Goal: Transaction & Acquisition: Purchase product/service

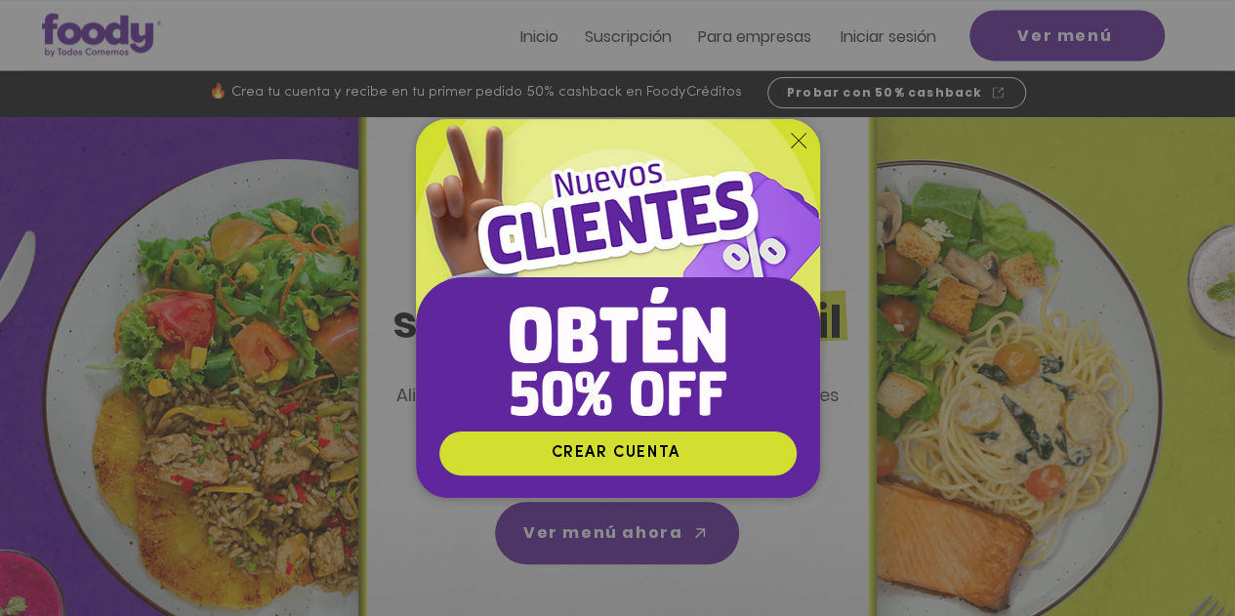
click at [797, 140] on icon "Volver al sitio" at bounding box center [799, 141] width 16 height 16
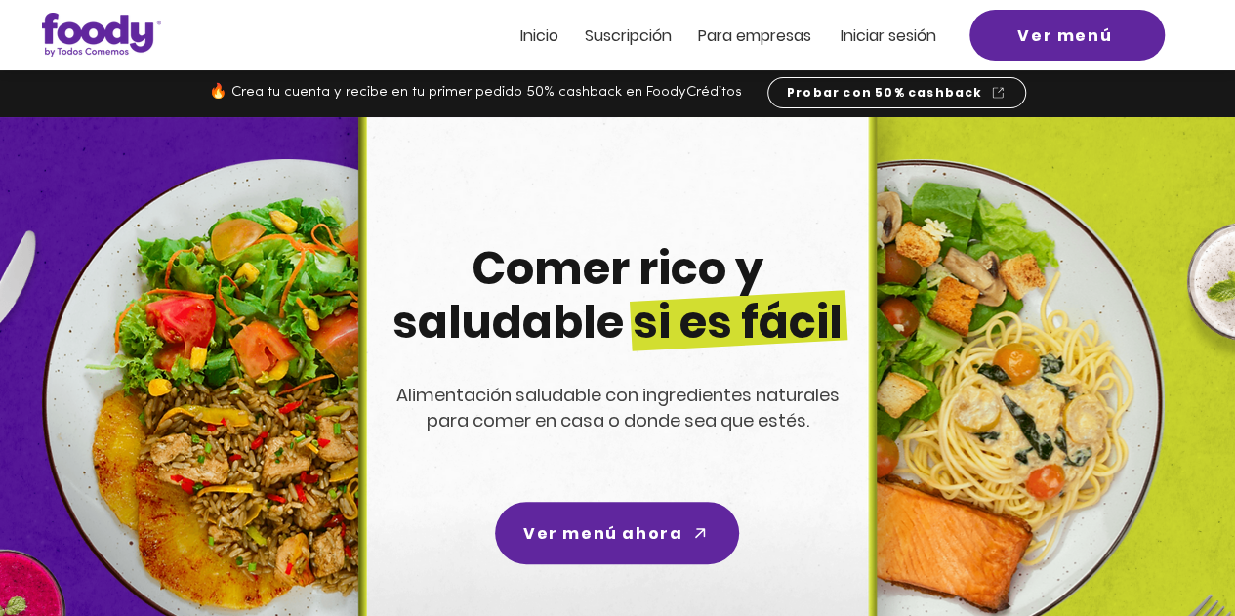
click at [880, 42] on span "Iniciar sesión" at bounding box center [889, 35] width 96 height 22
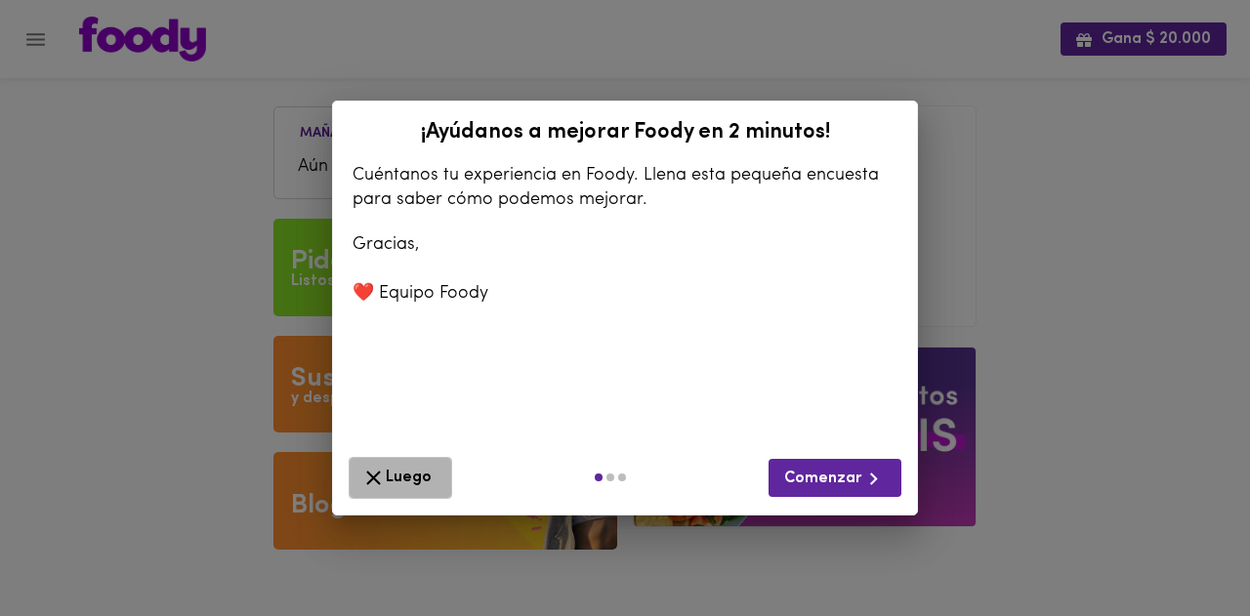
click at [394, 473] on span "Luego" at bounding box center [400, 478] width 78 height 24
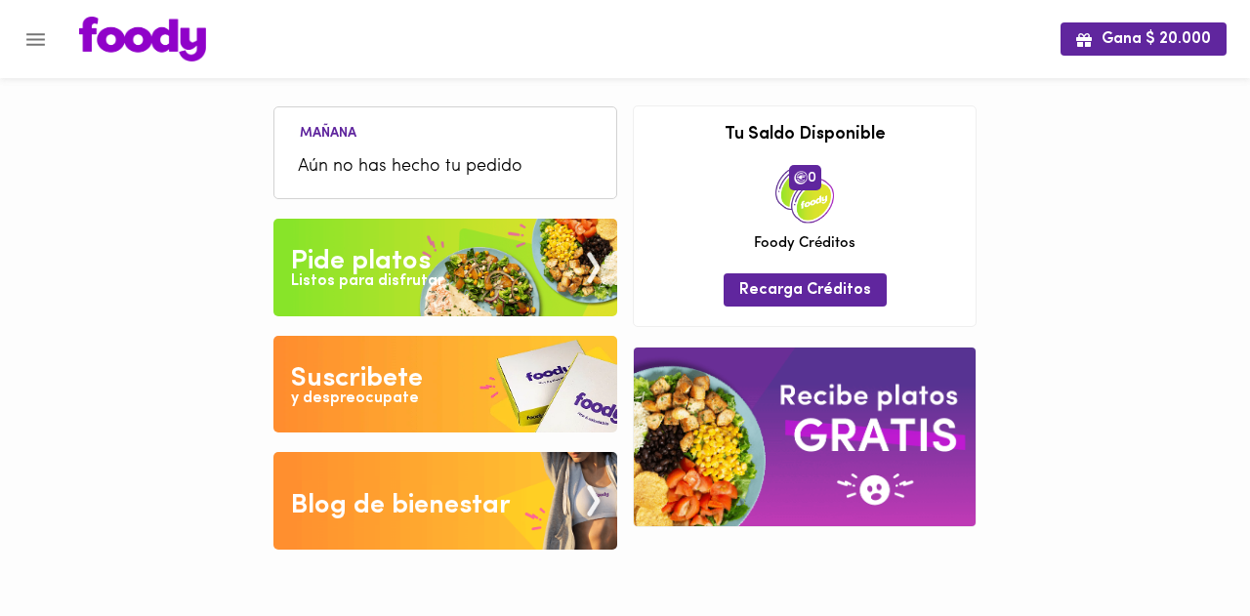
click at [394, 252] on div "Pide platos" at bounding box center [361, 261] width 140 height 39
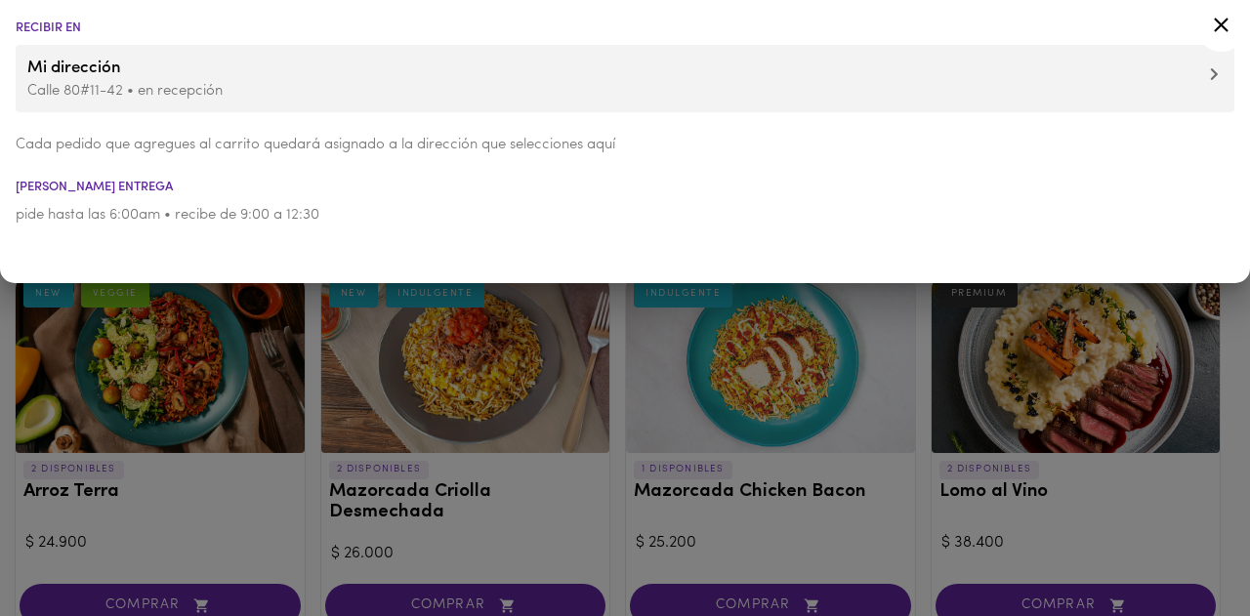
click at [254, 92] on p "Calle 80#11-42 • en recepción" at bounding box center [624, 91] width 1195 height 21
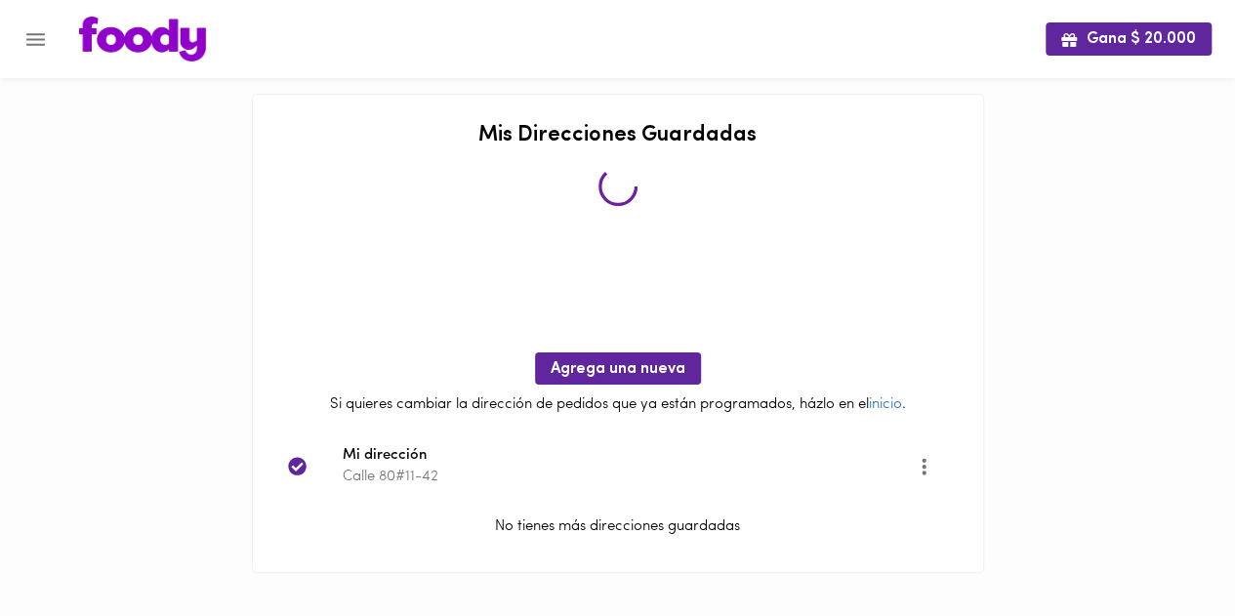
click at [162, 46] on img at bounding box center [142, 39] width 127 height 45
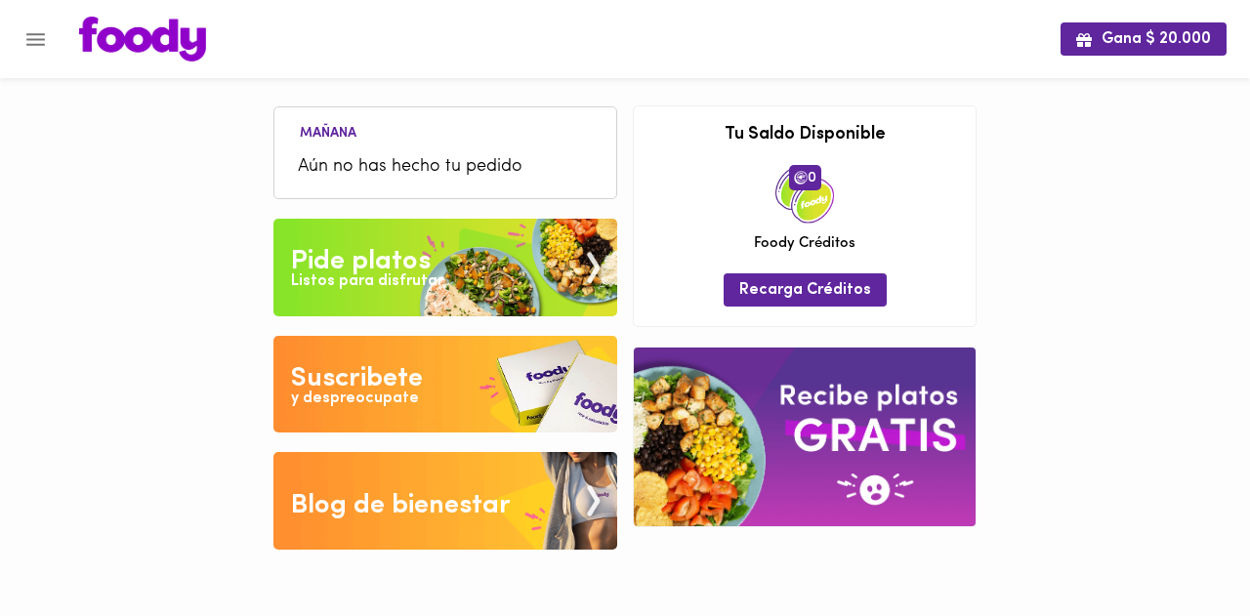
click at [363, 264] on div "Pide platos" at bounding box center [361, 261] width 140 height 39
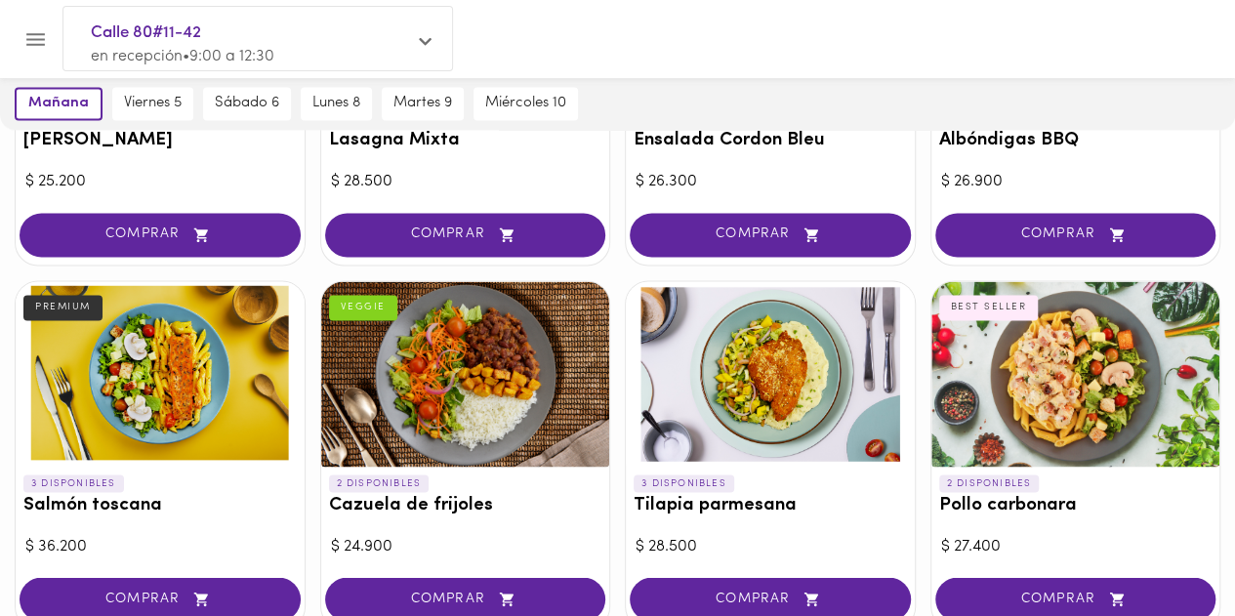
scroll to position [1562, 0]
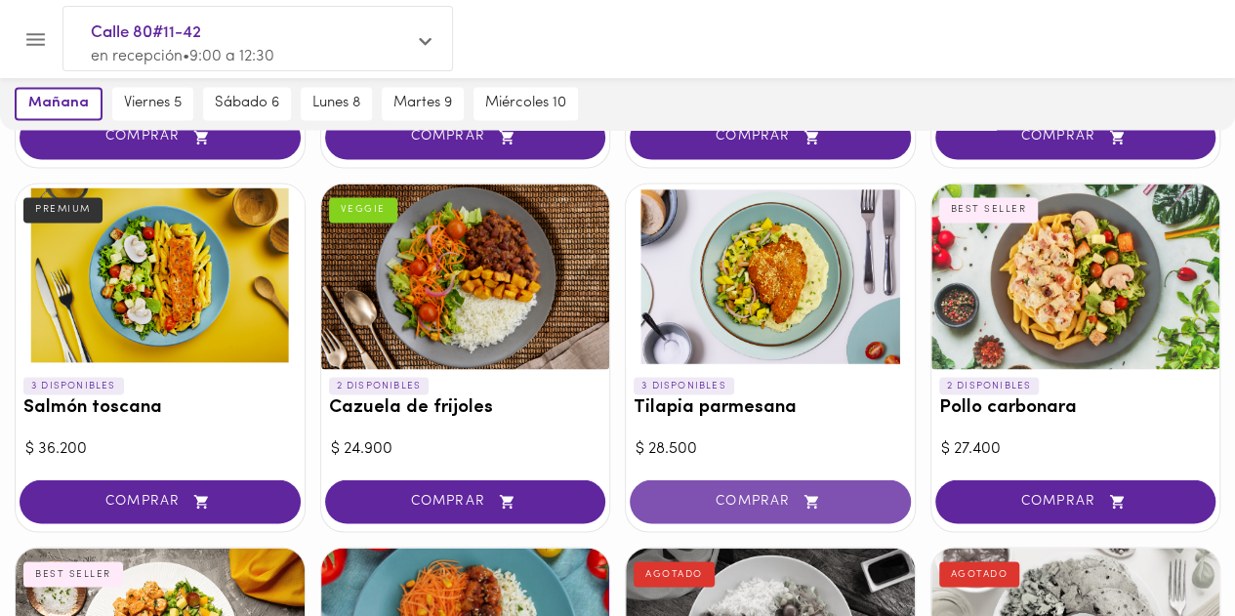
click at [736, 499] on span "COMPRAR" at bounding box center [770, 501] width 232 height 17
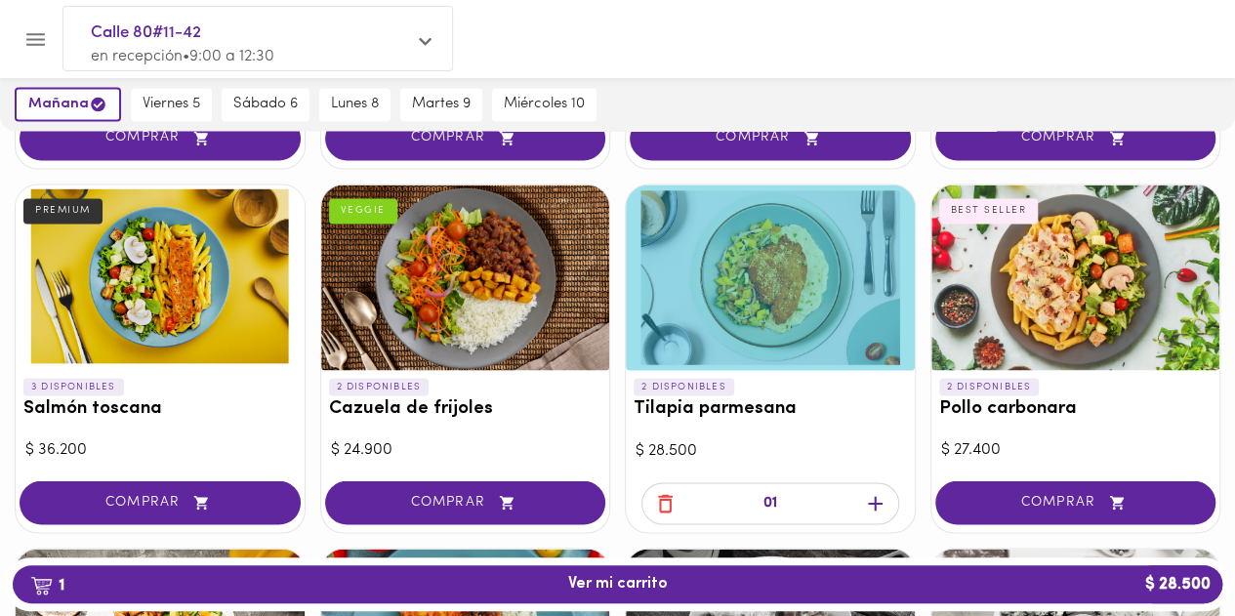
scroll to position [1563, 0]
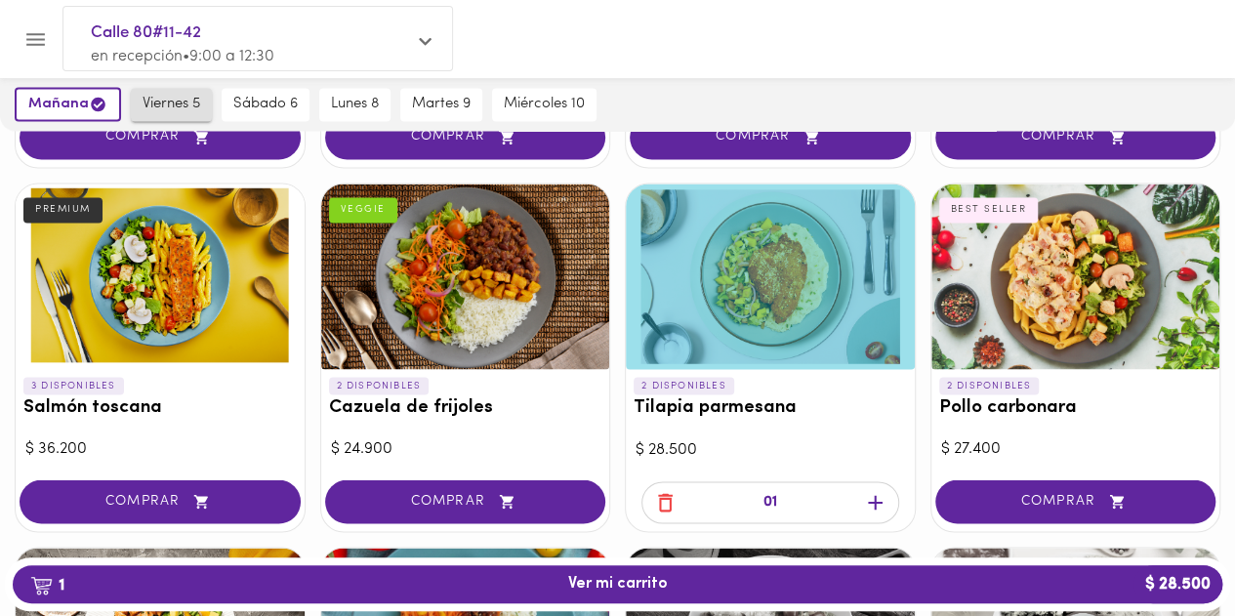
click at [160, 109] on span "viernes 5" at bounding box center [172, 105] width 58 height 18
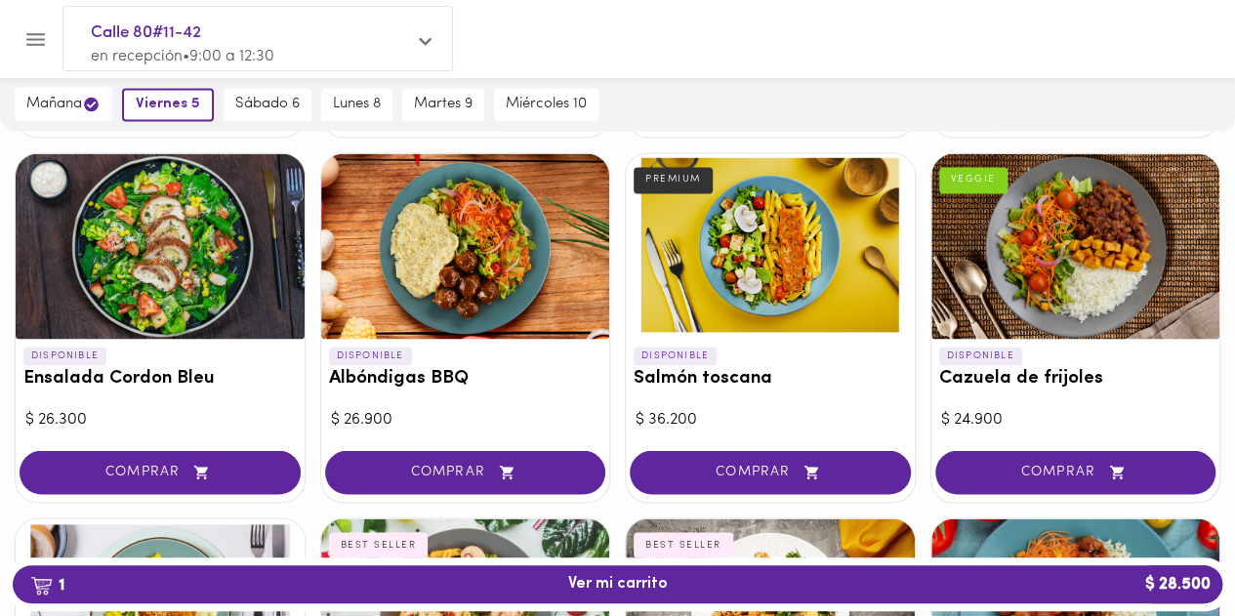
scroll to position [1771, 0]
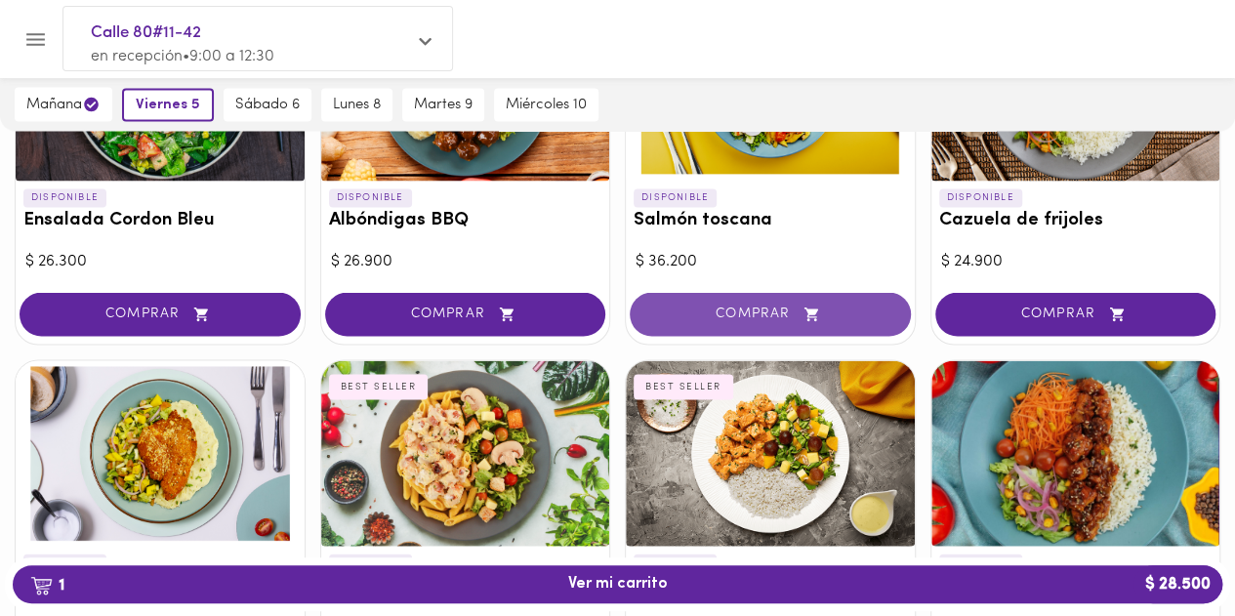
click at [733, 306] on span "COMPRAR" at bounding box center [770, 314] width 232 height 17
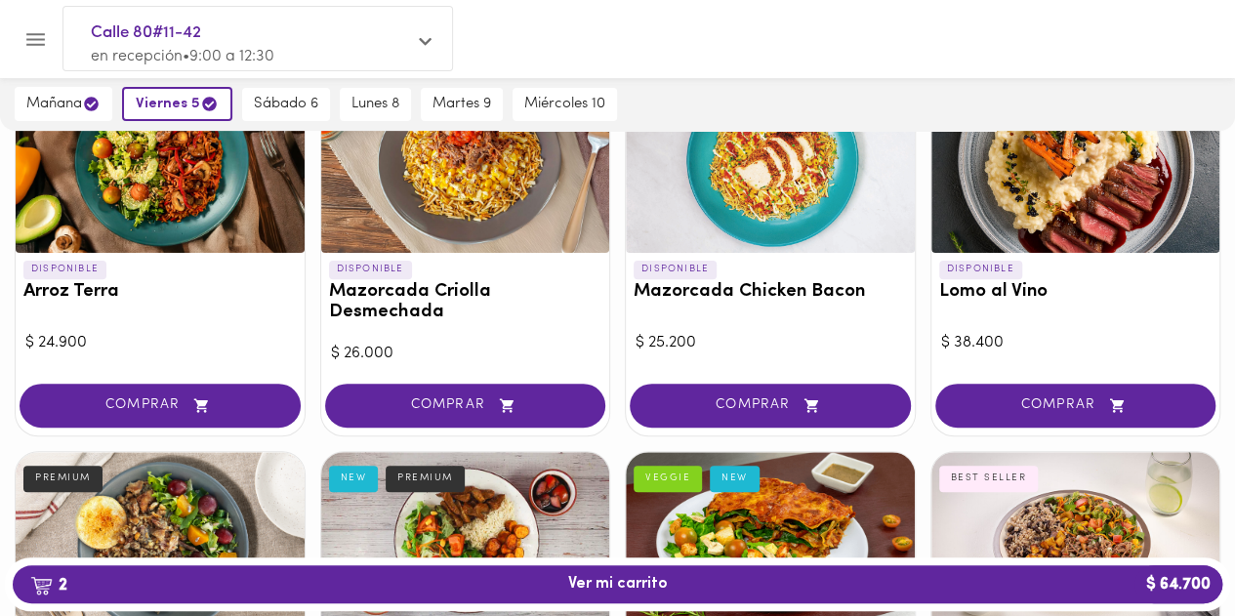
scroll to position [0, 0]
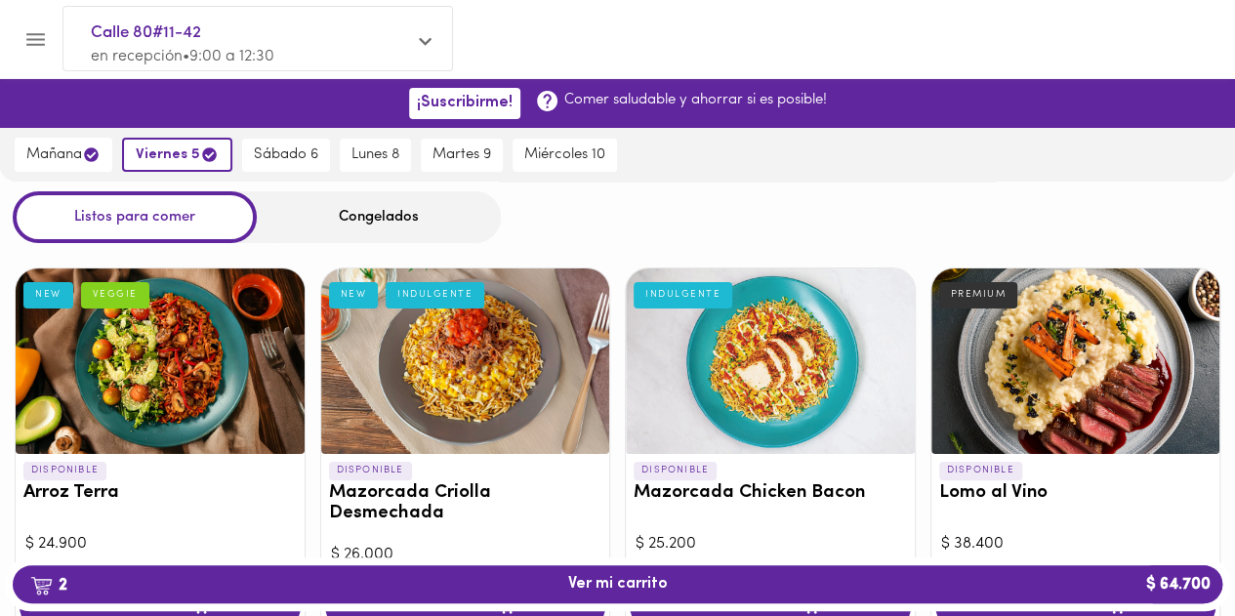
click at [380, 212] on div "Congelados" at bounding box center [379, 217] width 244 height 52
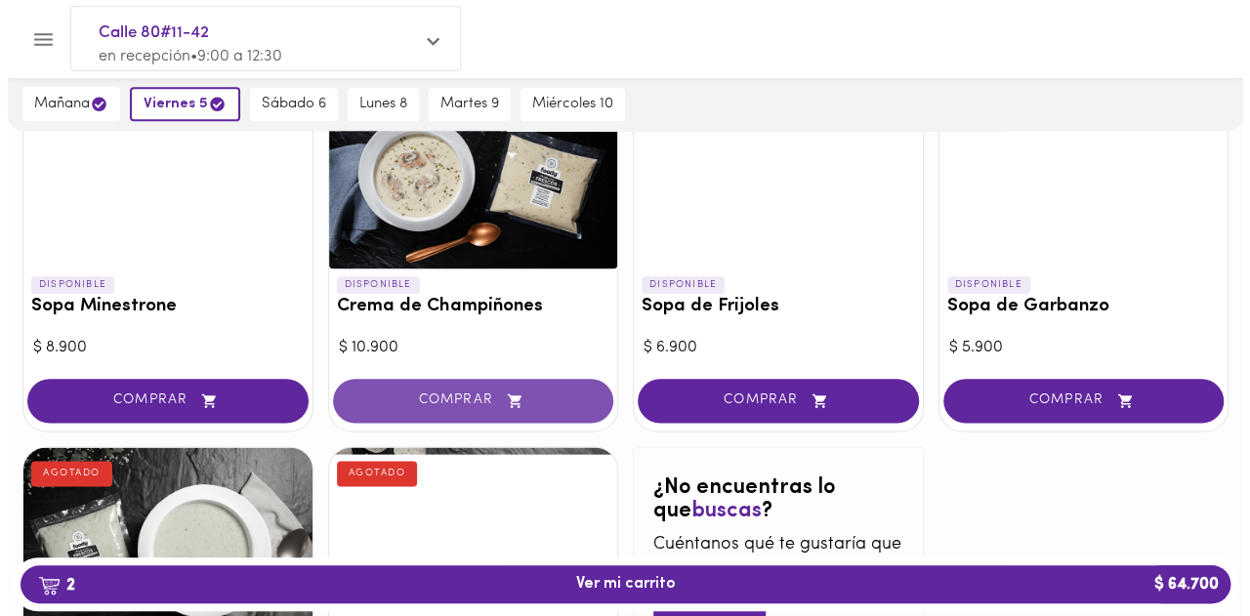
scroll to position [1074, 0]
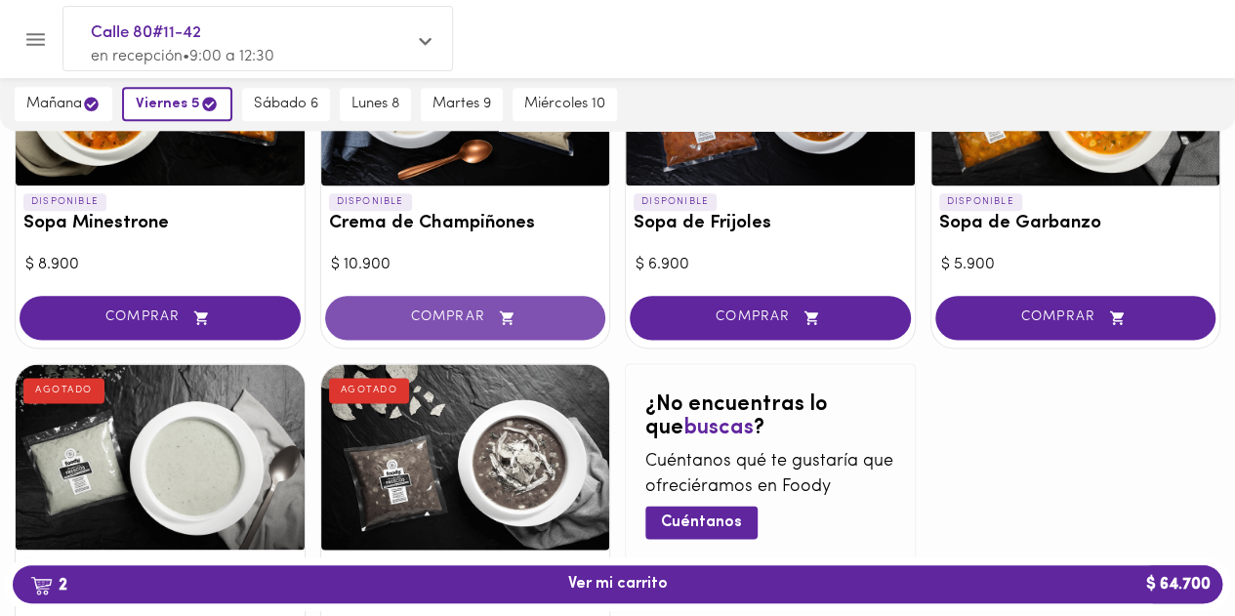
click at [444, 321] on span "COMPRAR" at bounding box center [466, 317] width 232 height 17
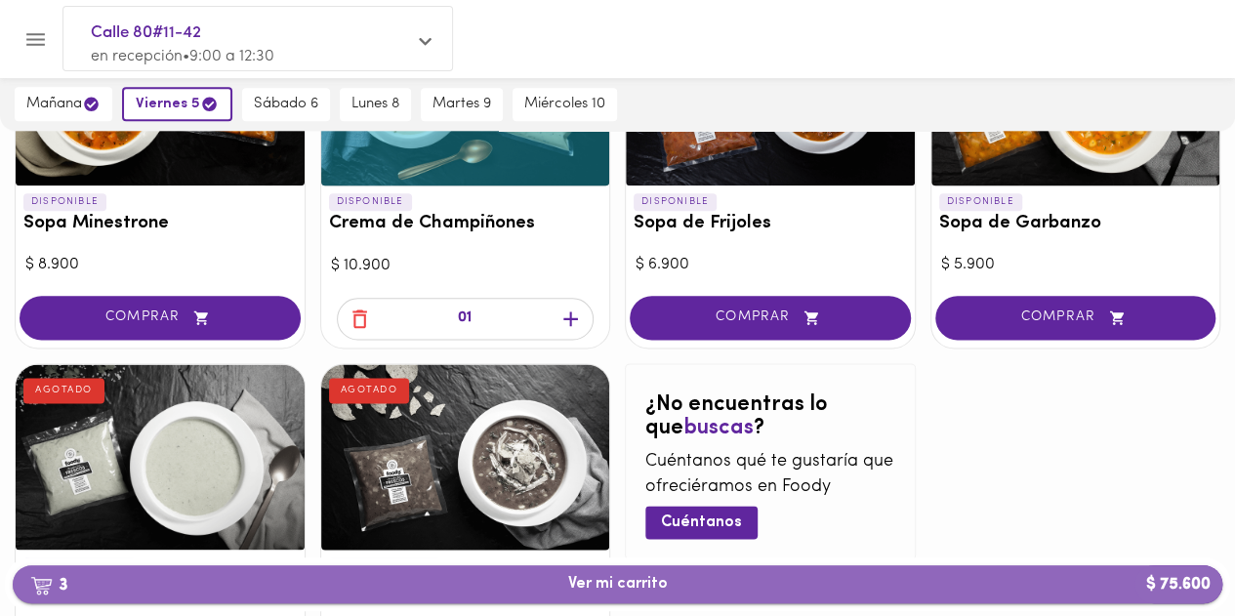
click at [633, 581] on span "3 Ver mi carrito $ 75.600" at bounding box center [618, 584] width 100 height 19
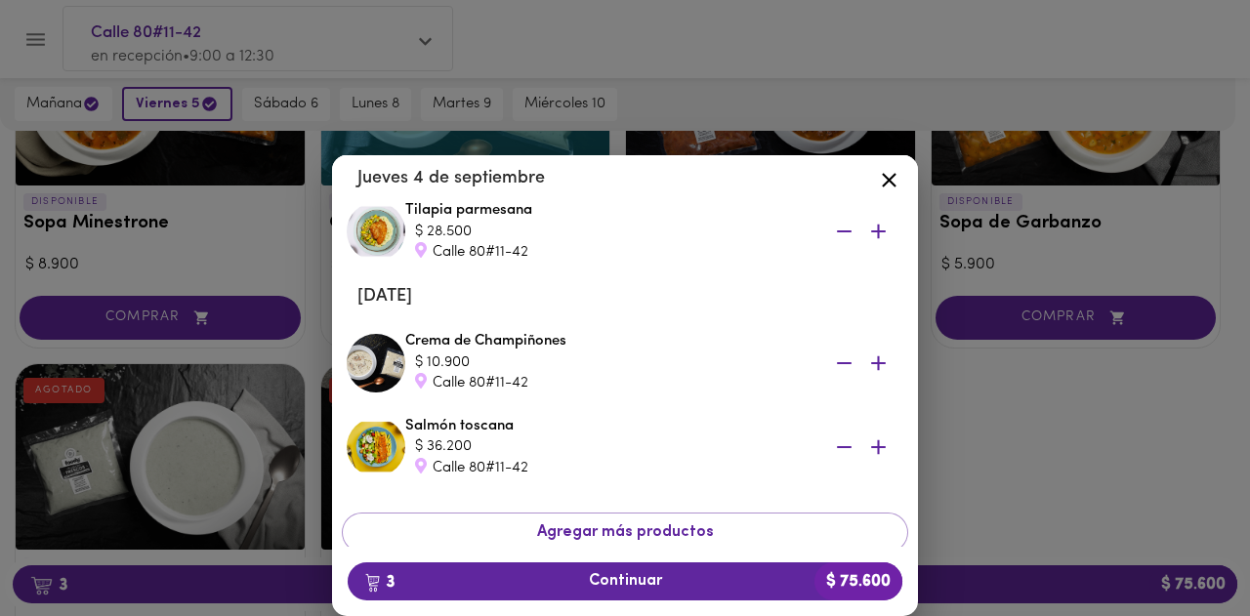
scroll to position [148, 0]
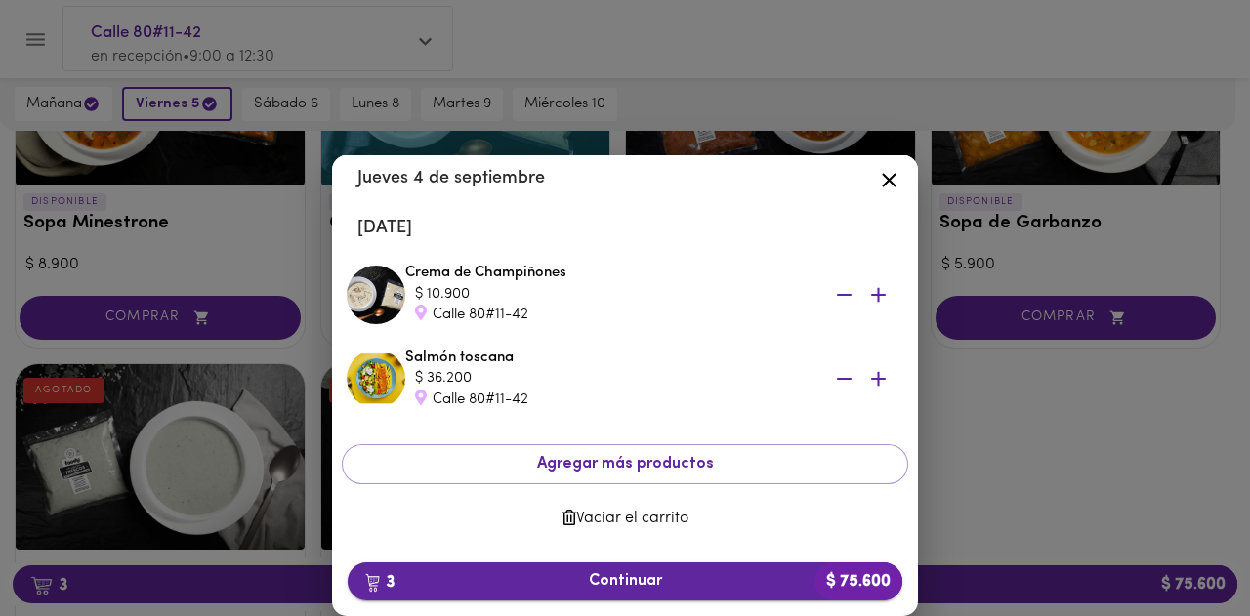
click at [619, 585] on span "3 Continuar $ 75.600" at bounding box center [624, 581] width 523 height 19
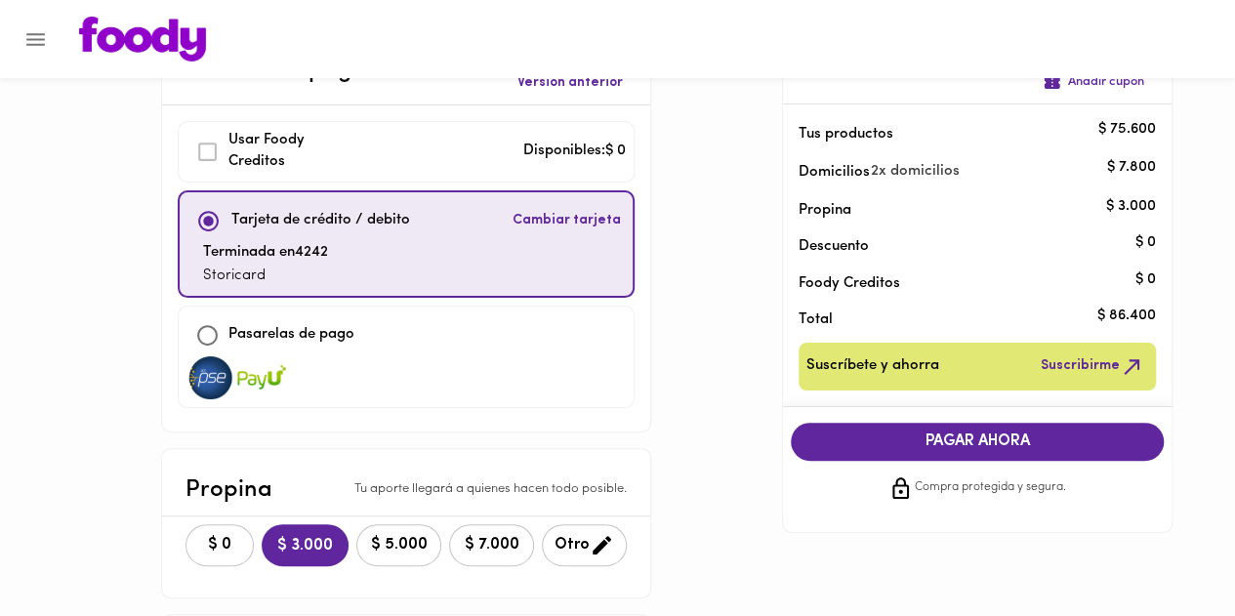
scroll to position [98, 0]
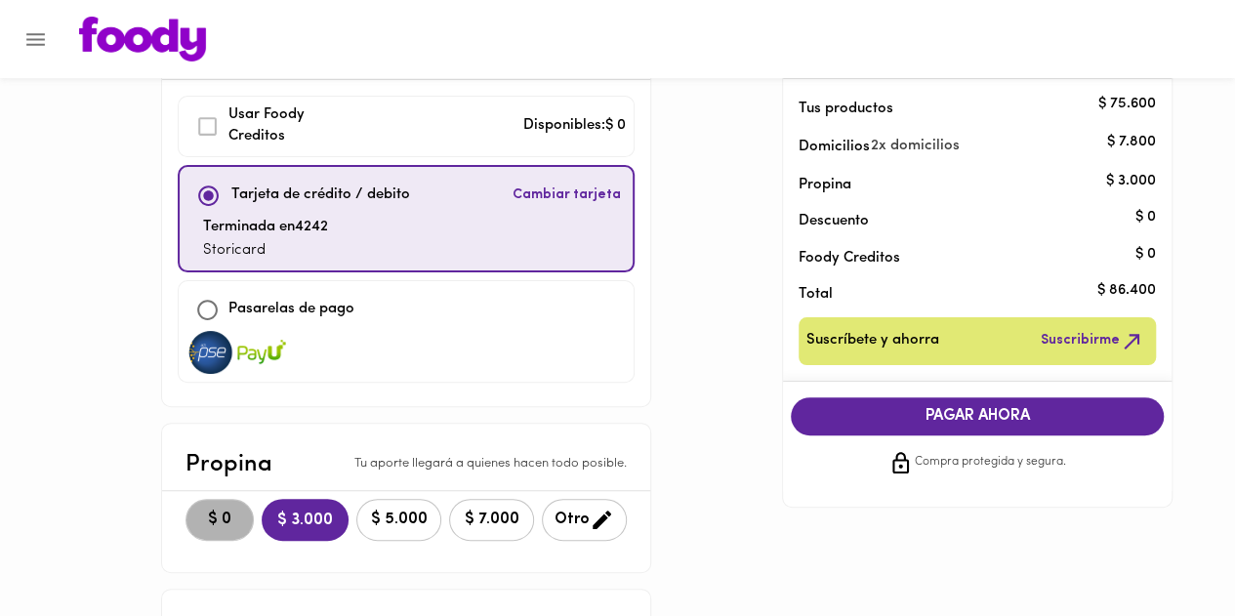
click at [205, 512] on span "$ 0" at bounding box center [219, 520] width 43 height 19
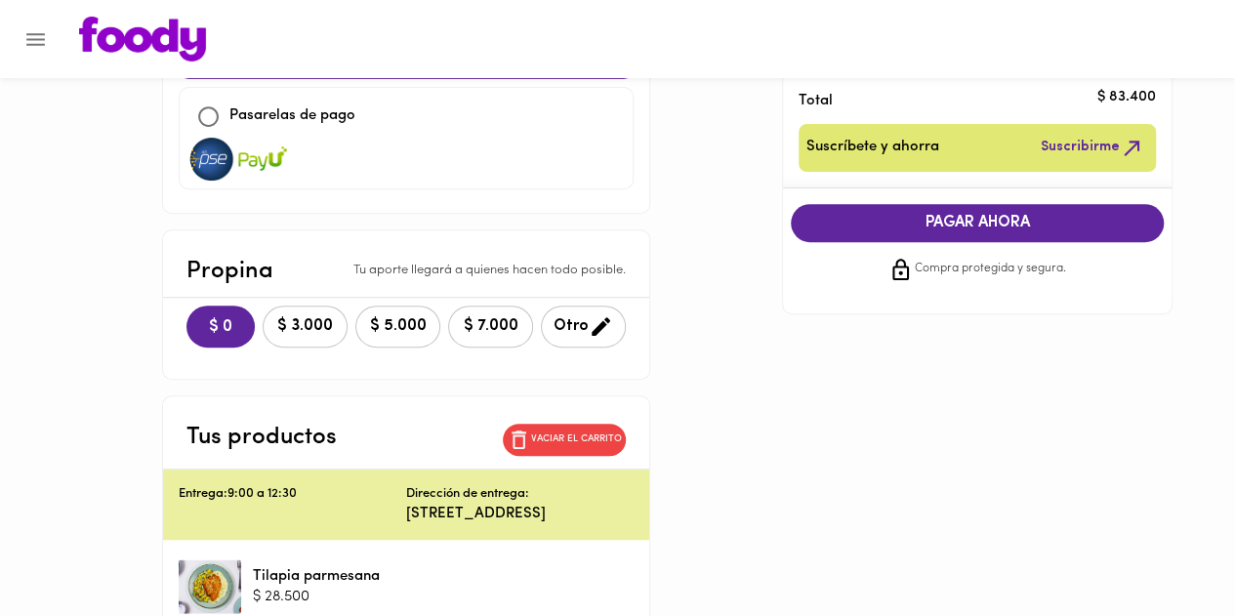
scroll to position [0, 0]
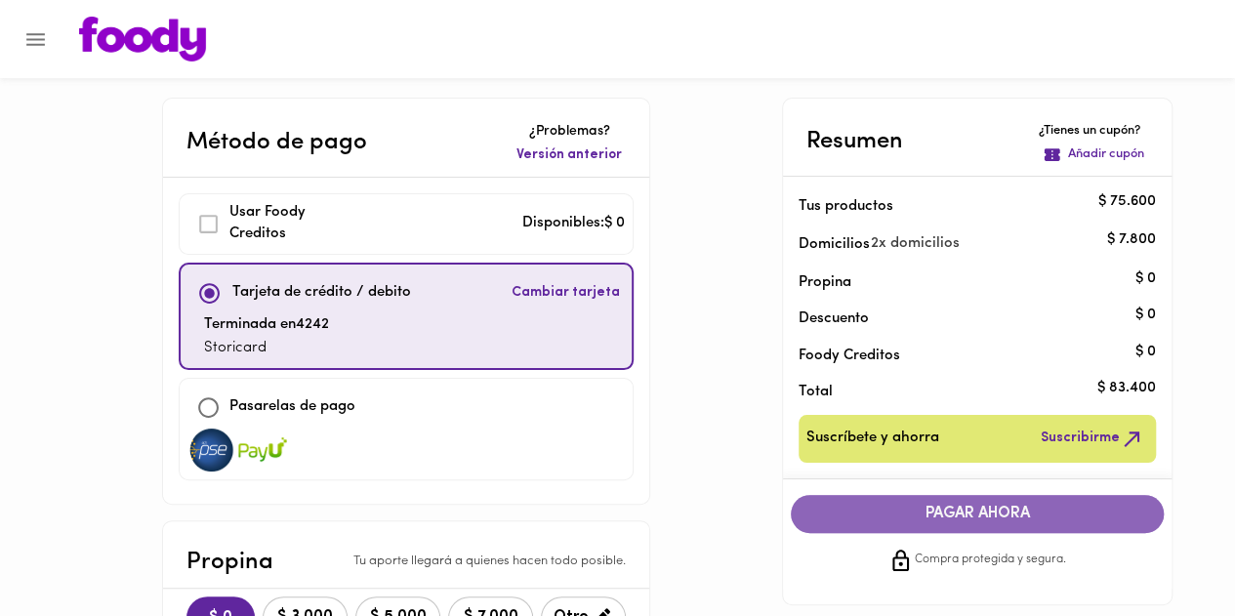
click at [957, 515] on span "PAGAR AHORA" at bounding box center [977, 514] width 334 height 19
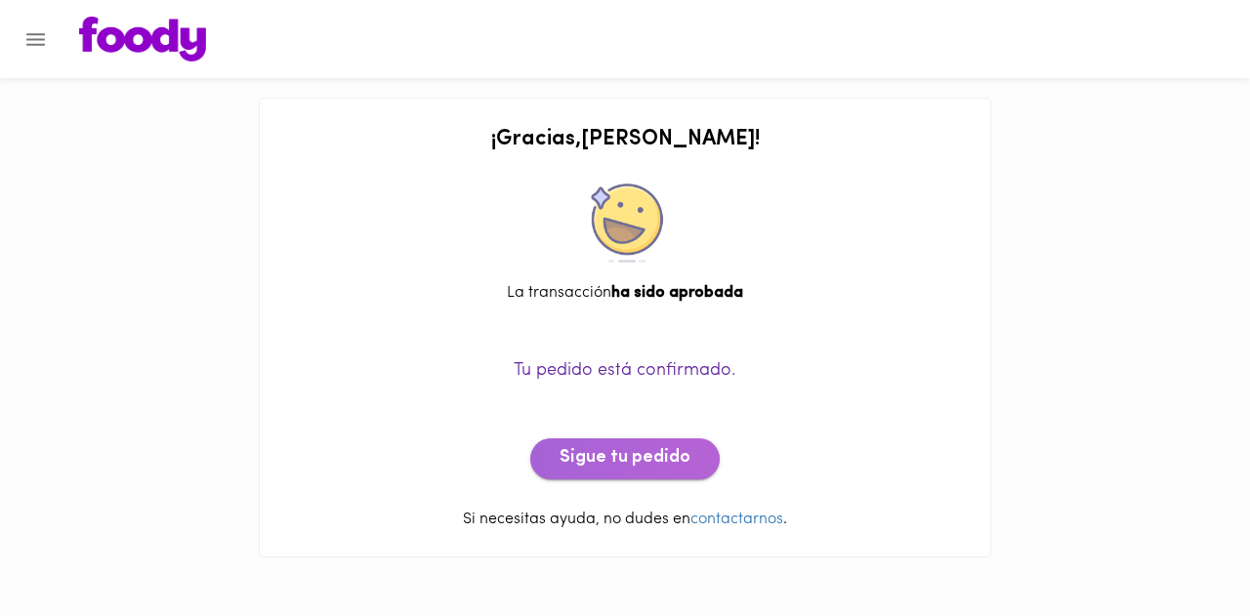
click at [631, 465] on span "Sigue tu pedido" at bounding box center [624, 458] width 131 height 21
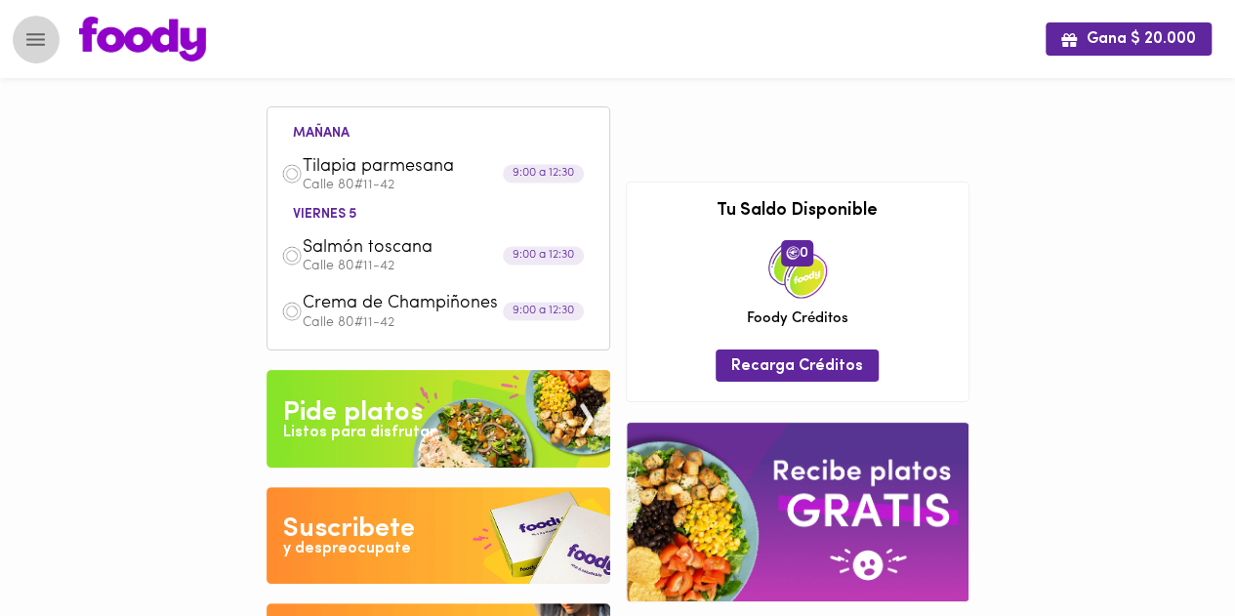
click at [39, 27] on icon "Menu" at bounding box center [35, 39] width 24 height 24
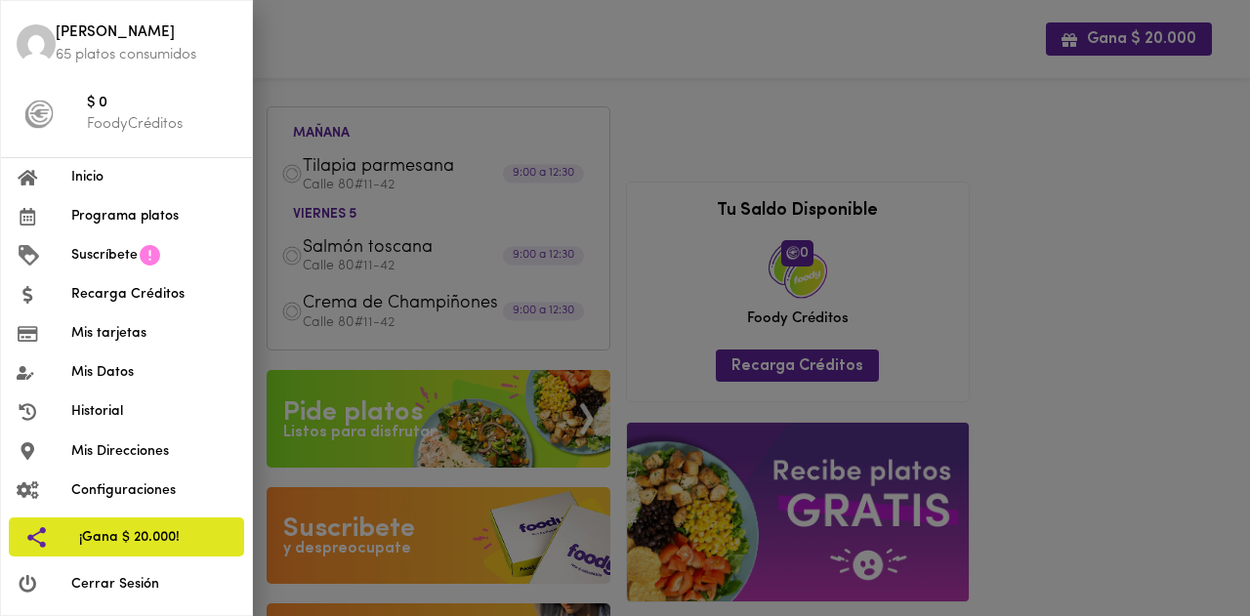
click at [112, 589] on span "Cerrar Sesión" at bounding box center [153, 584] width 165 height 21
